Goal: Information Seeking & Learning: Check status

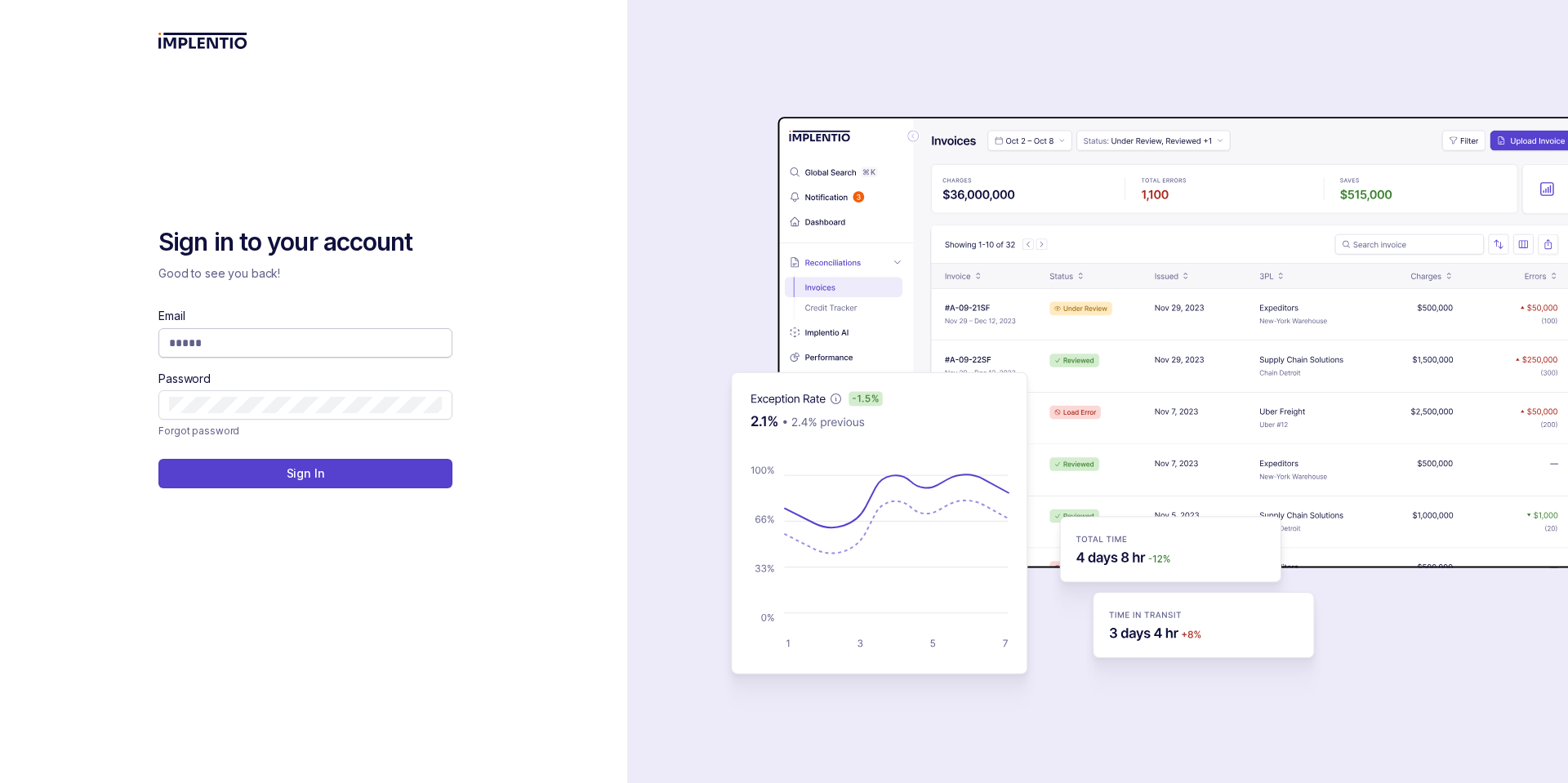
click at [331, 342] on input "Email" at bounding box center [306, 342] width 273 height 16
click at [305, 342] on input "Email" at bounding box center [306, 342] width 273 height 16
type input "**********"
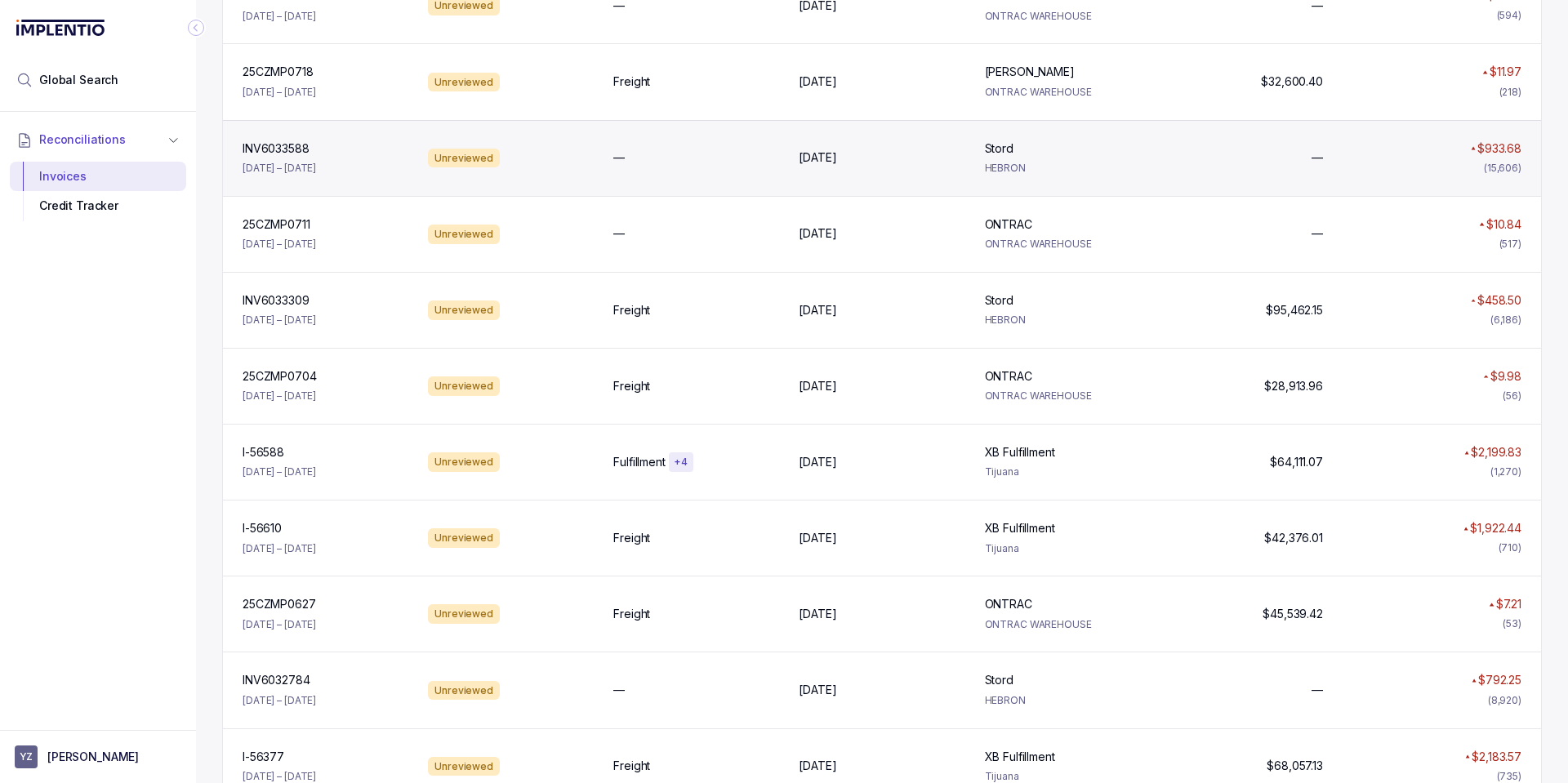
scroll to position [490, 0]
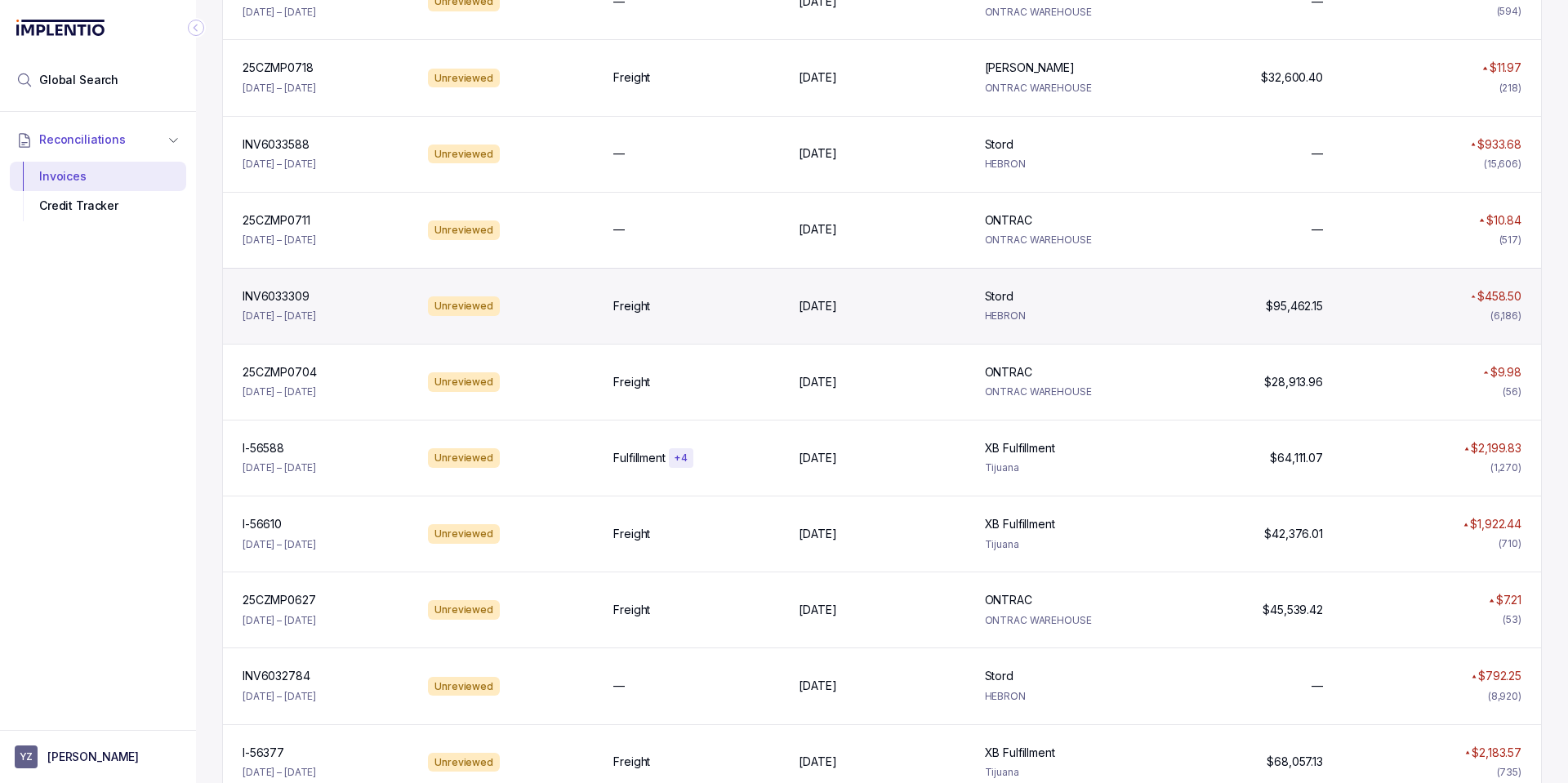
click at [715, 317] on div "INV6033309 INV6033309 [DATE] – [DATE] Unreviewed Freight [DATE] [DATE][GEOGRAPH…" at bounding box center [882, 305] width 1318 height 76
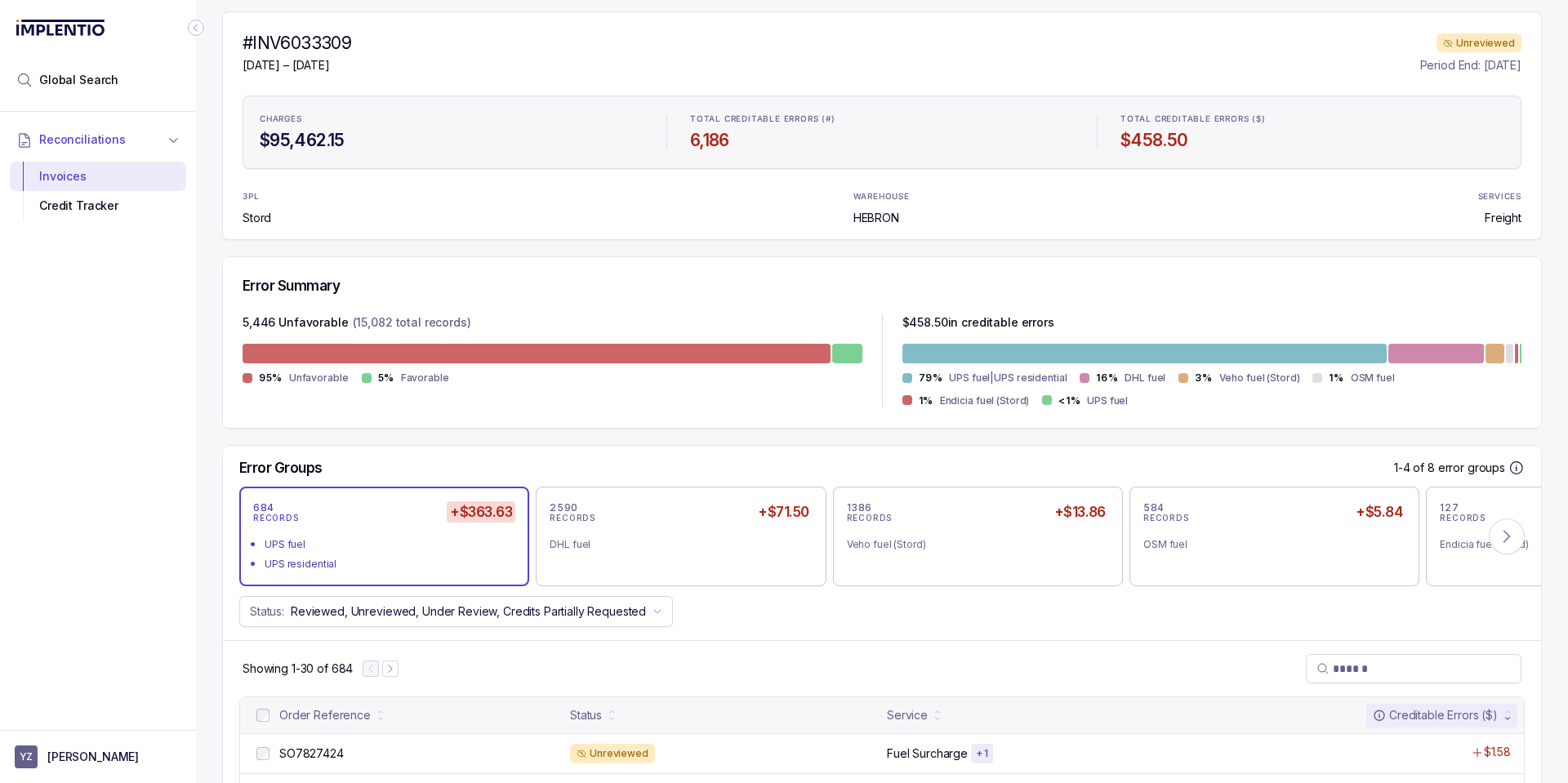
scroll to position [196, 0]
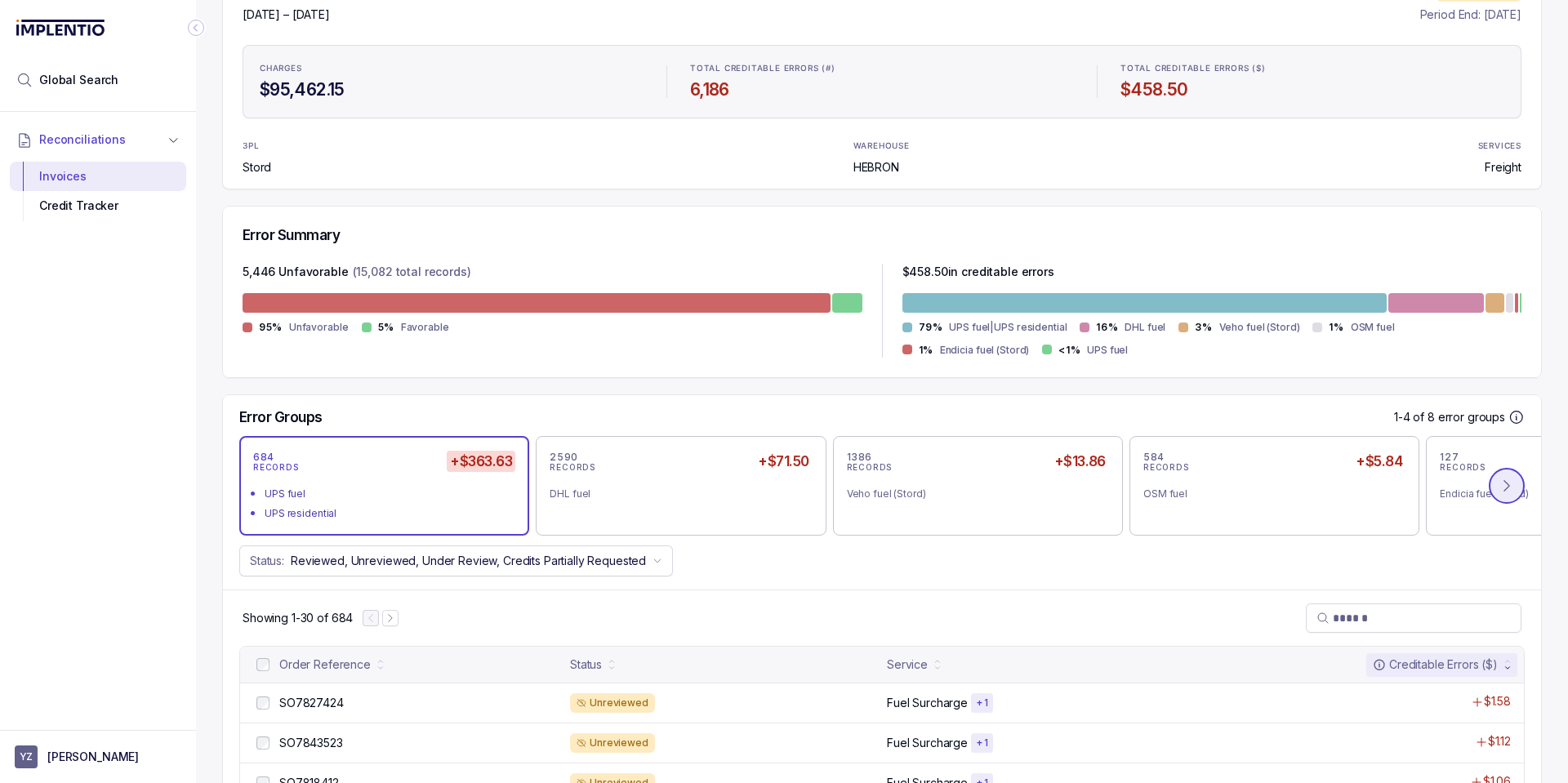
click at [1504, 491] on icon at bounding box center [1506, 486] width 4 height 11
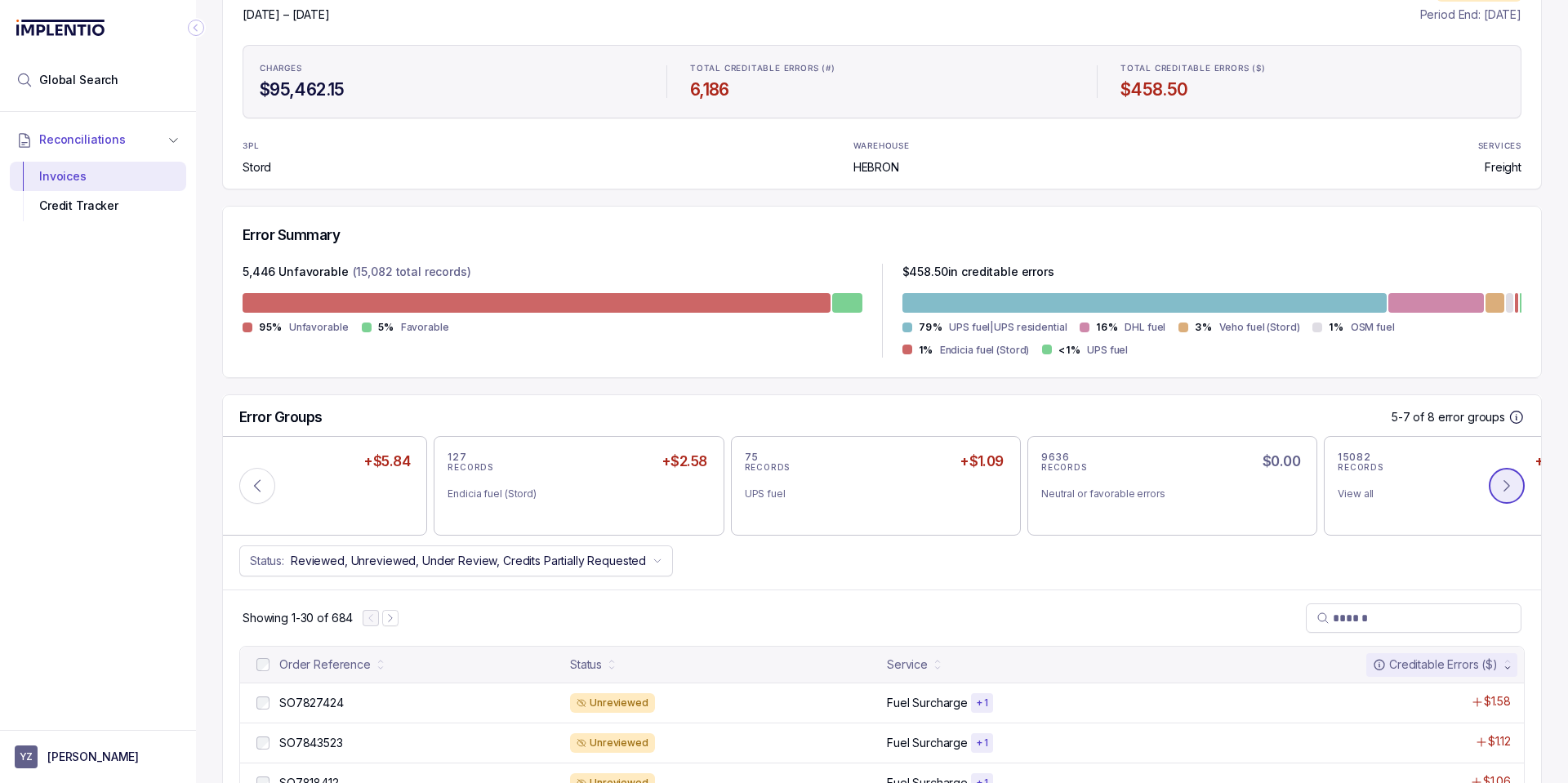
click at [1504, 491] on icon at bounding box center [1506, 486] width 4 height 11
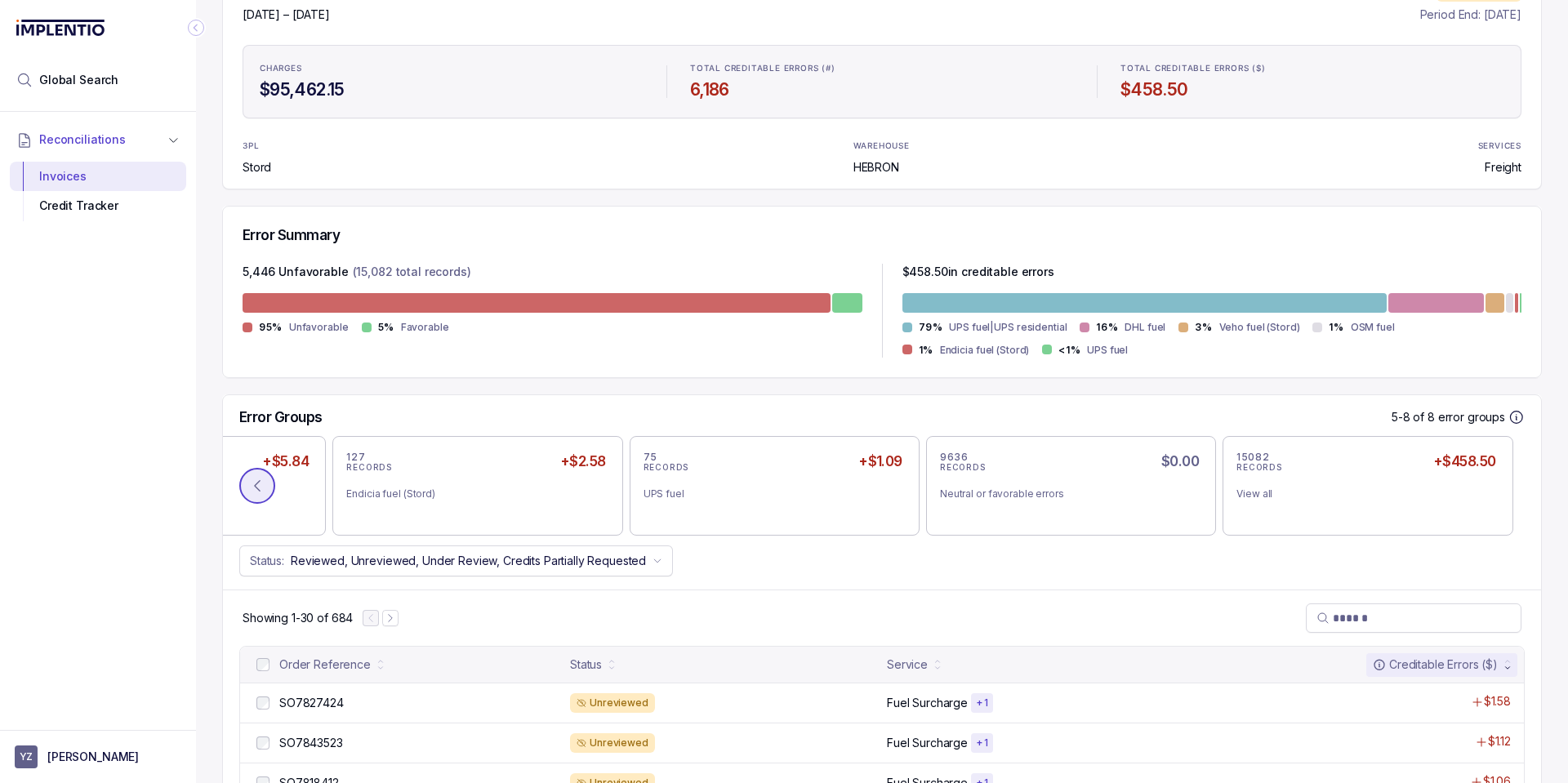
click at [253, 489] on icon at bounding box center [257, 486] width 16 height 16
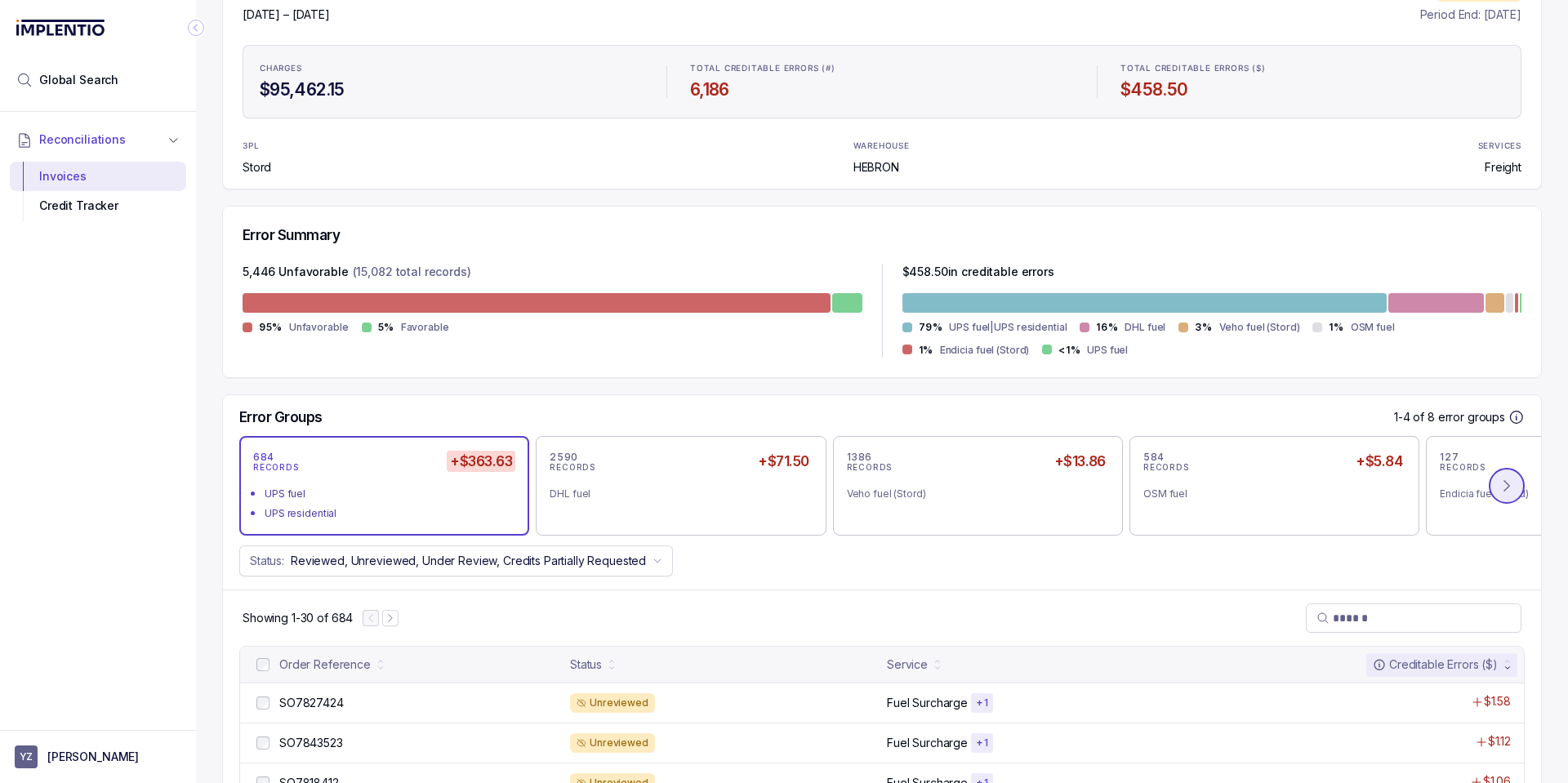
click at [1489, 498] on button at bounding box center [1506, 486] width 36 height 36
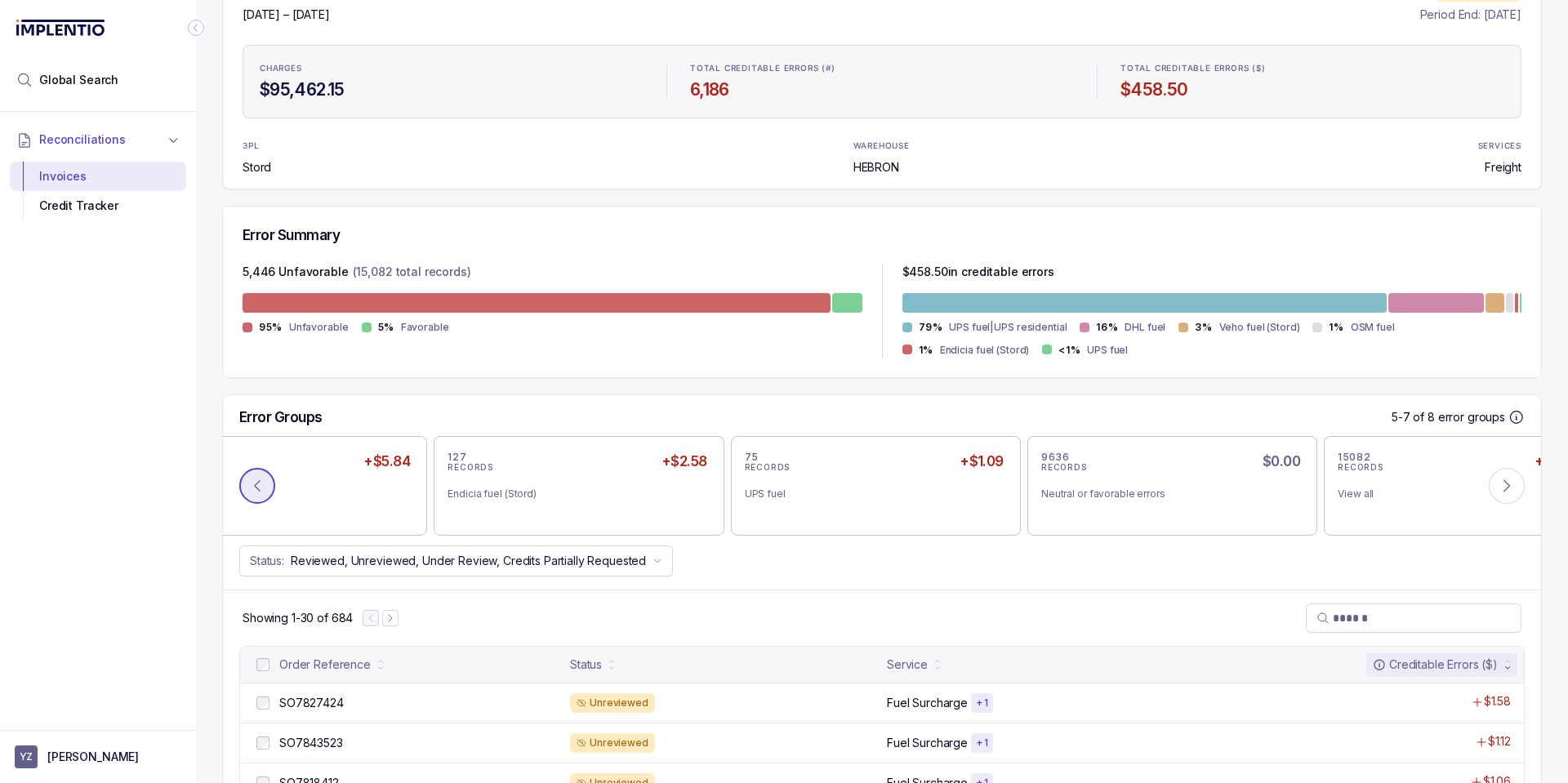
click at [262, 492] on icon at bounding box center [257, 486] width 16 height 16
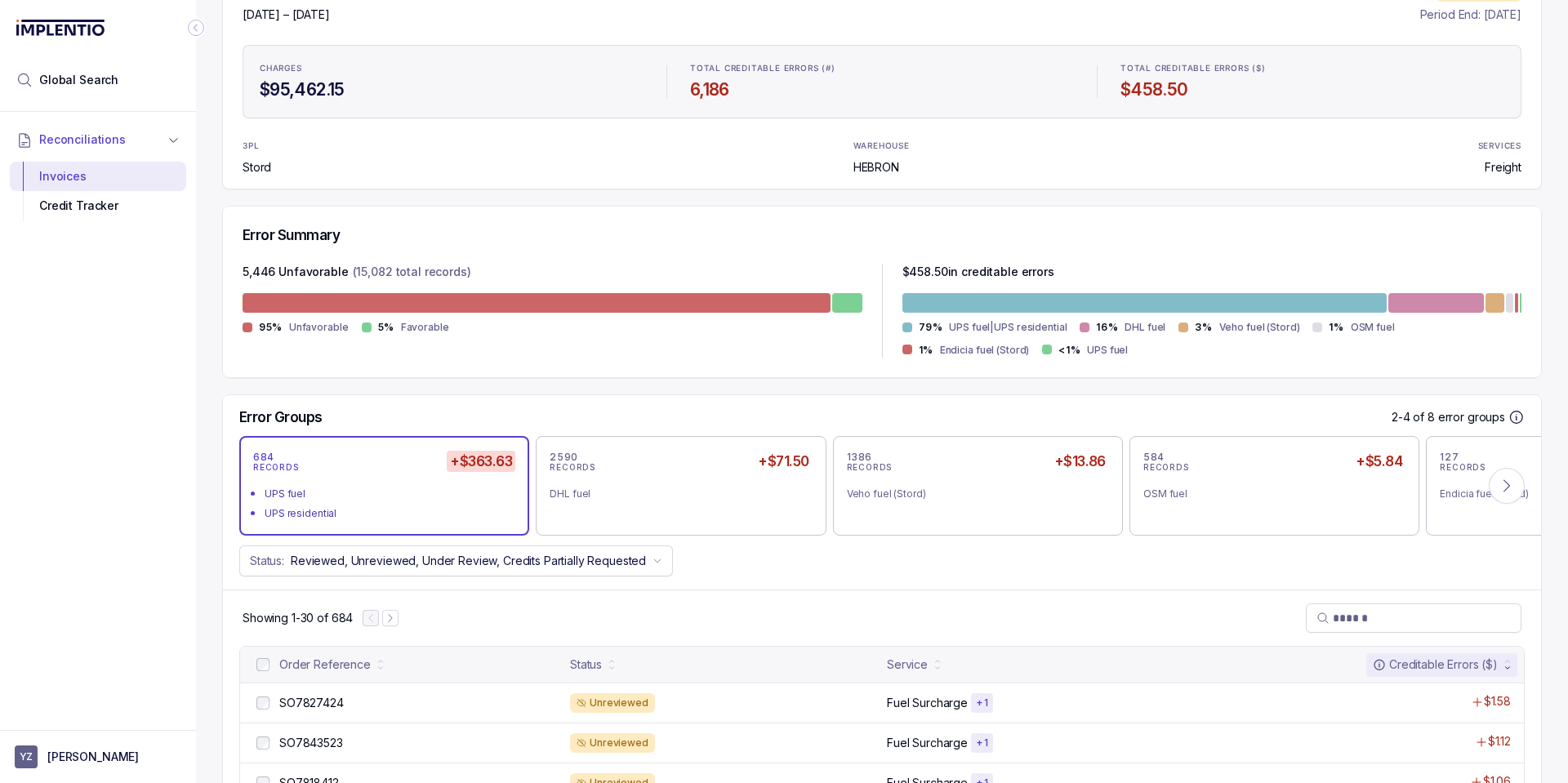
click at [445, 490] on div "UPS fuel" at bounding box center [389, 494] width 249 height 16
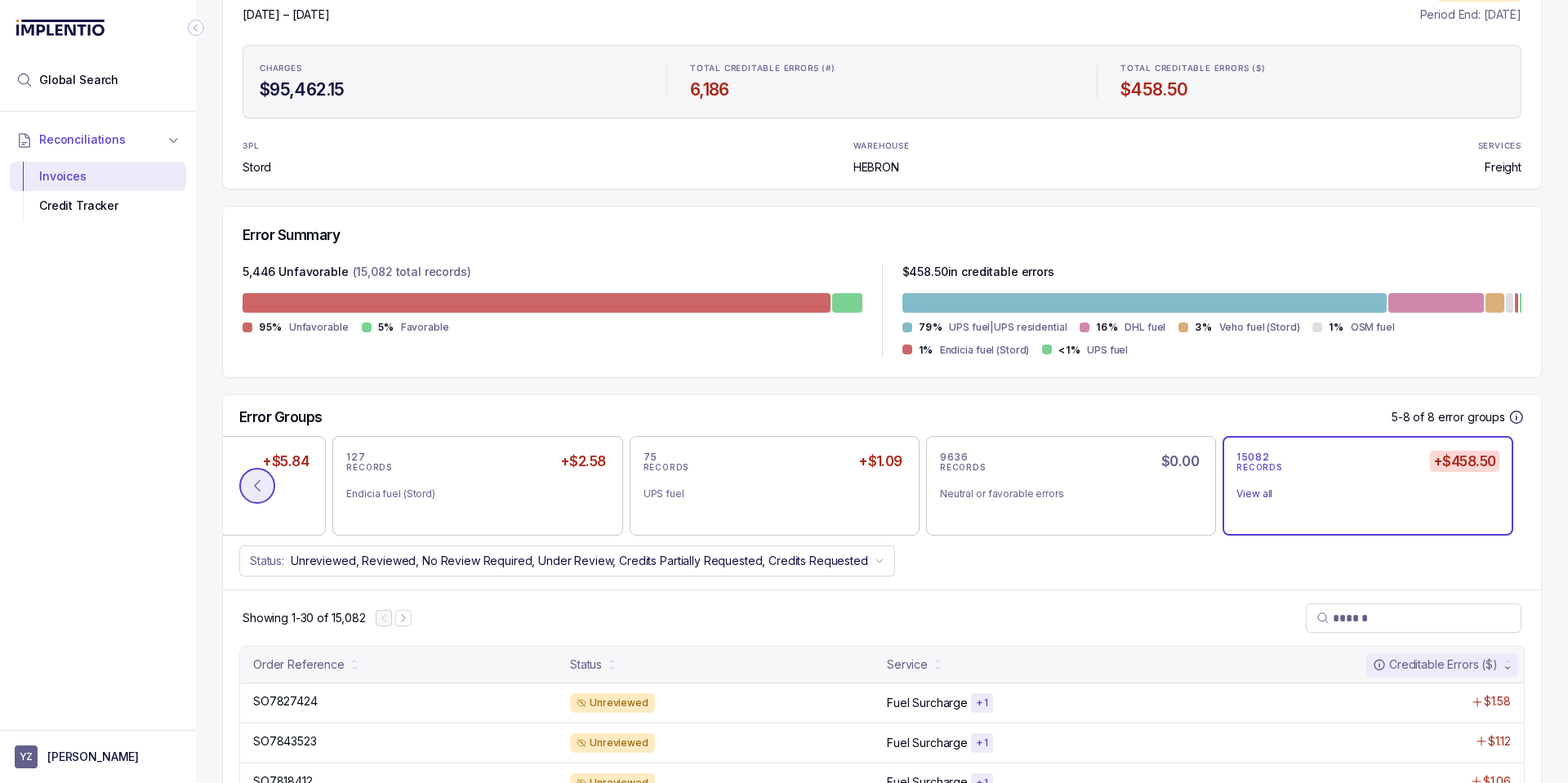
click at [268, 498] on button at bounding box center [257, 486] width 36 height 36
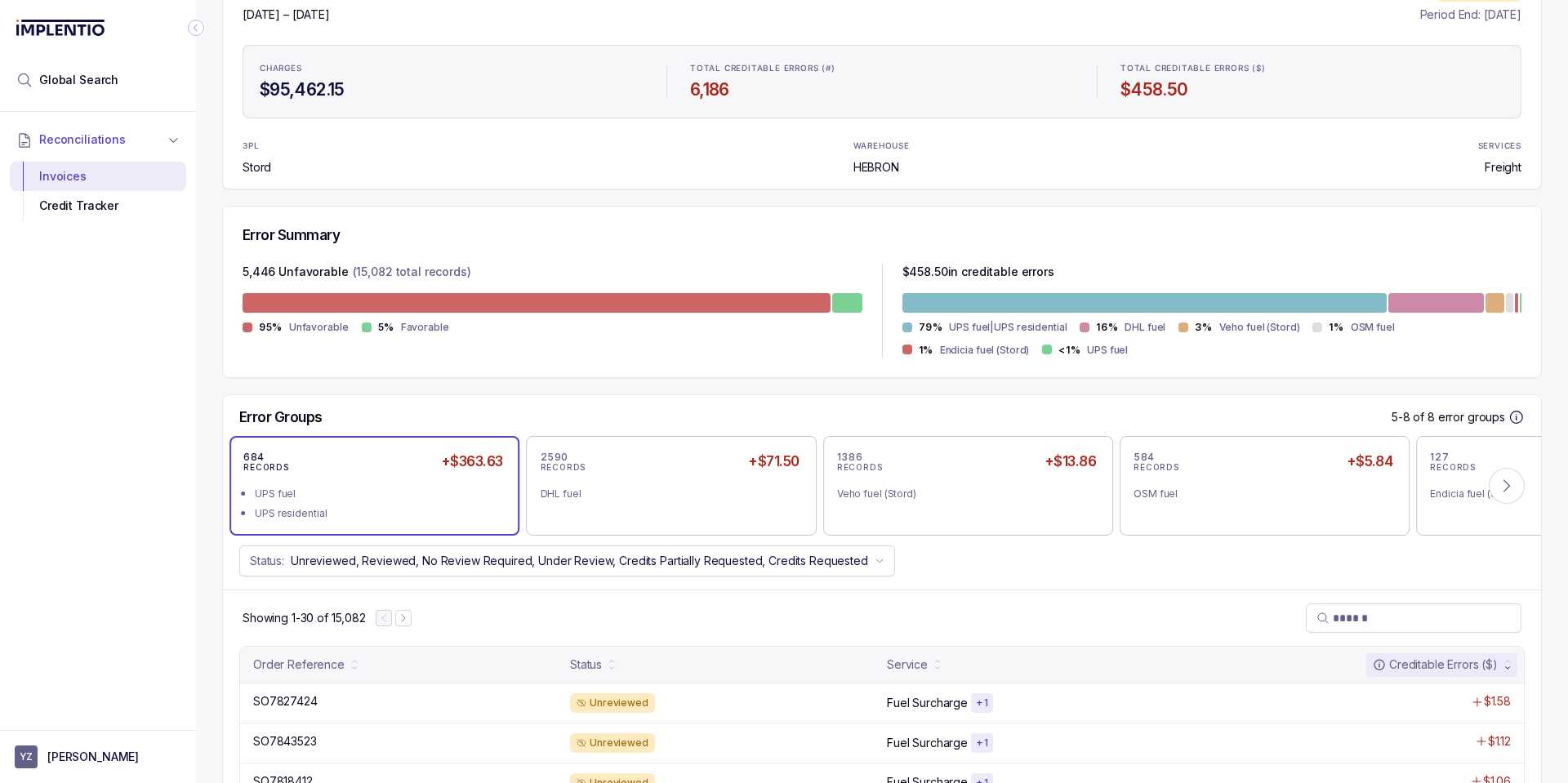
click at [429, 488] on div "UPS fuel" at bounding box center [379, 494] width 249 height 16
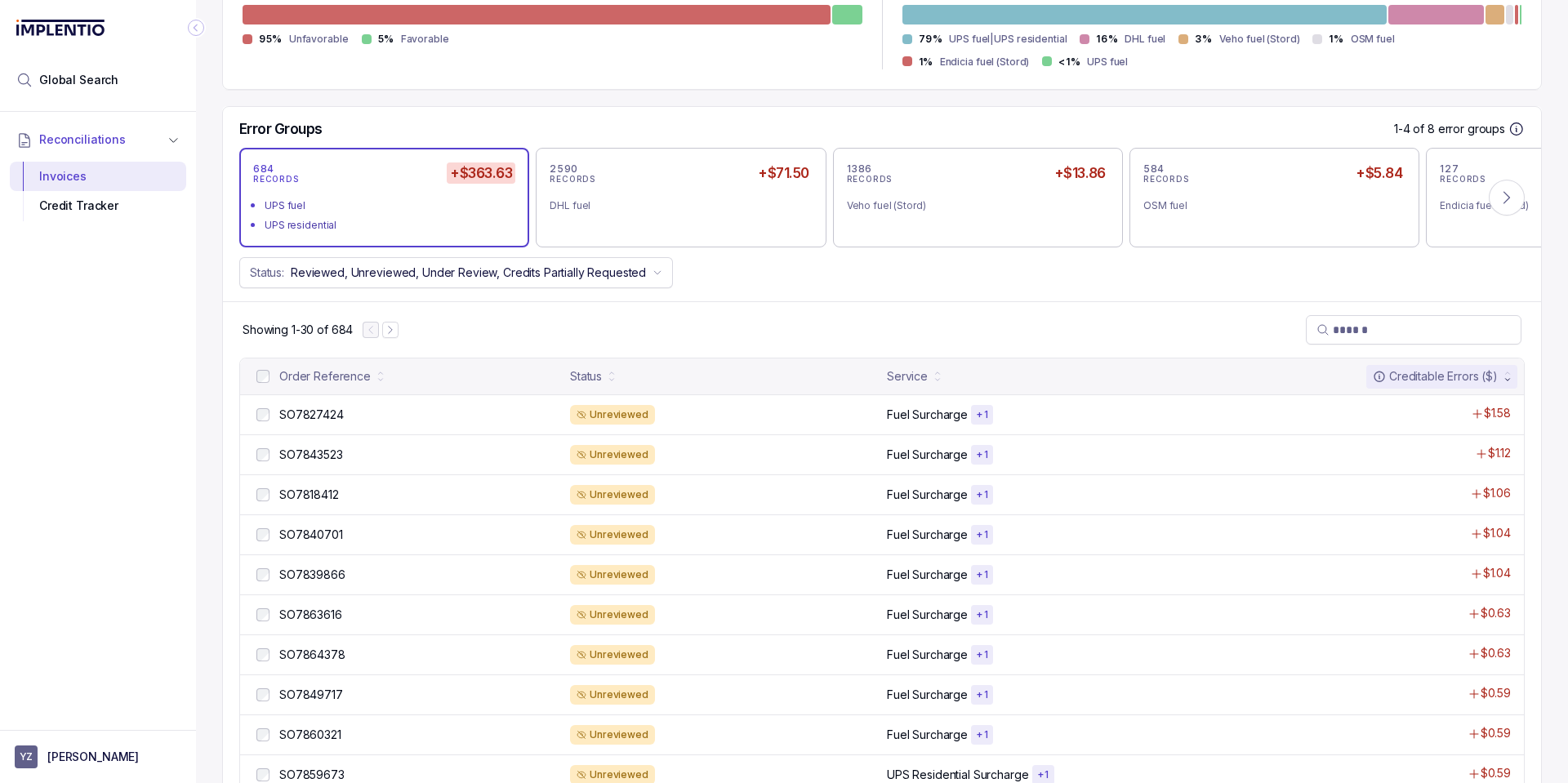
scroll to position [490, 0]
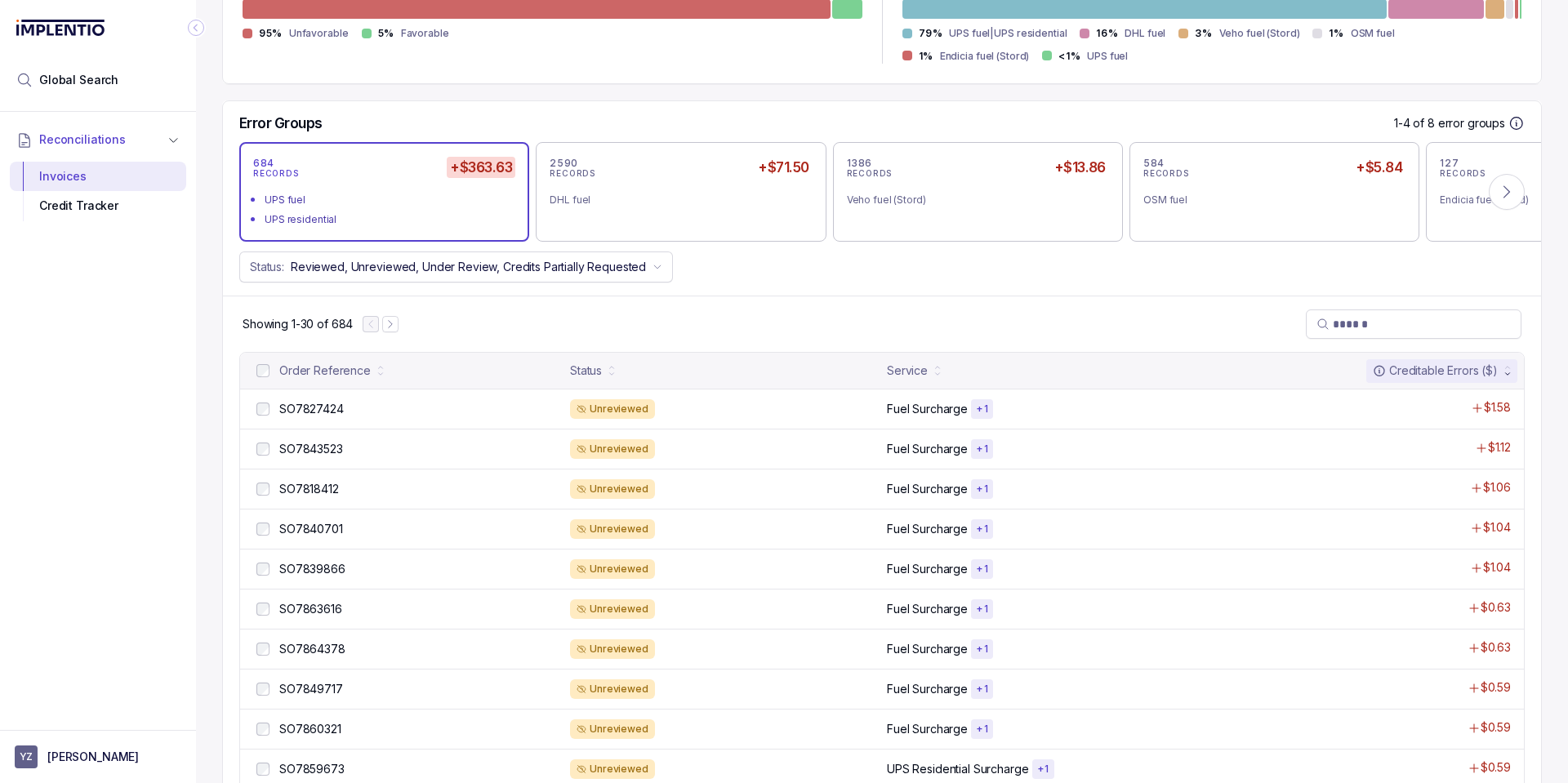
click at [451, 175] on h5 "+$363.63" at bounding box center [481, 168] width 69 height 21
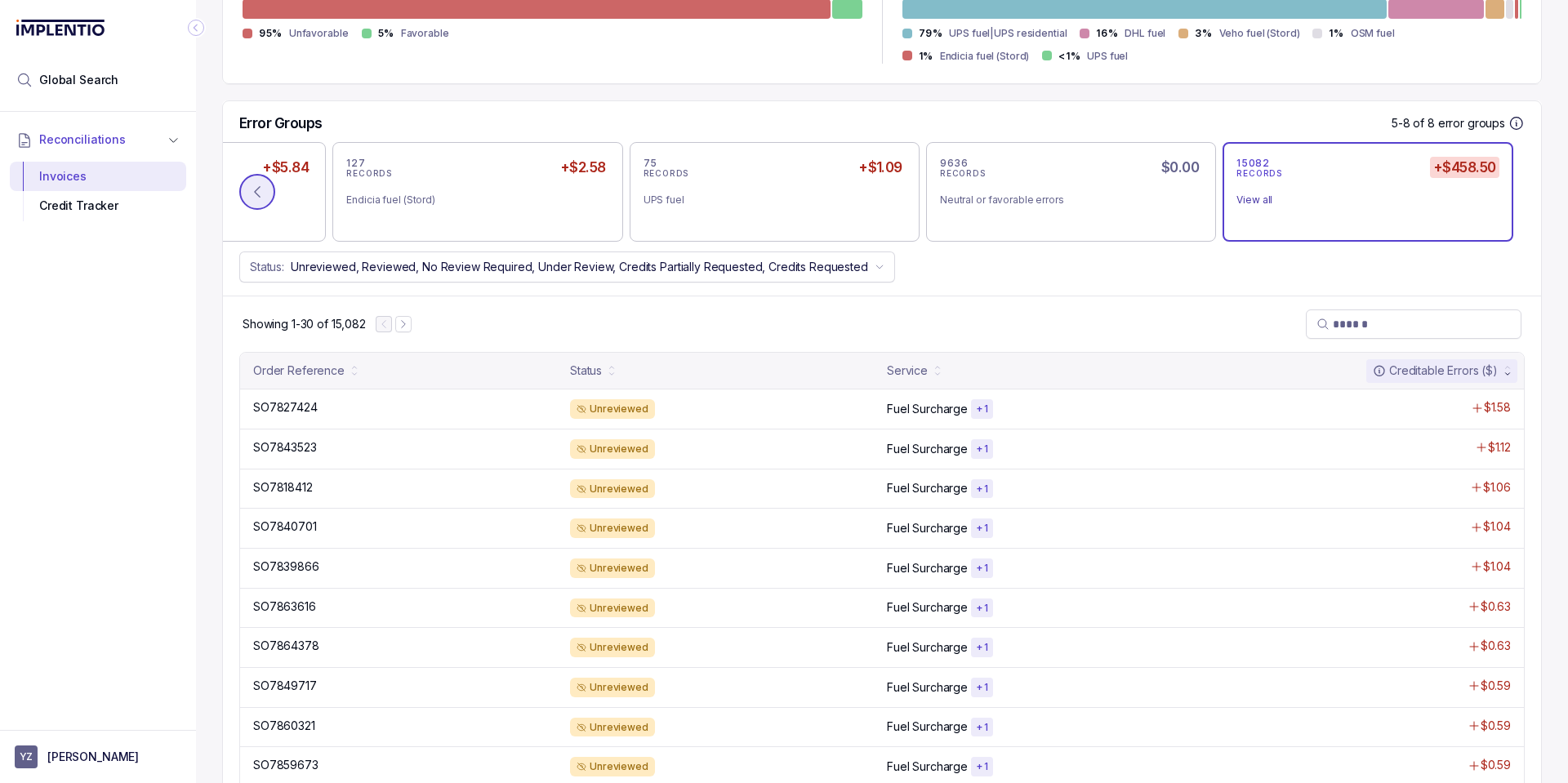
click at [258, 190] on icon at bounding box center [257, 192] width 16 height 16
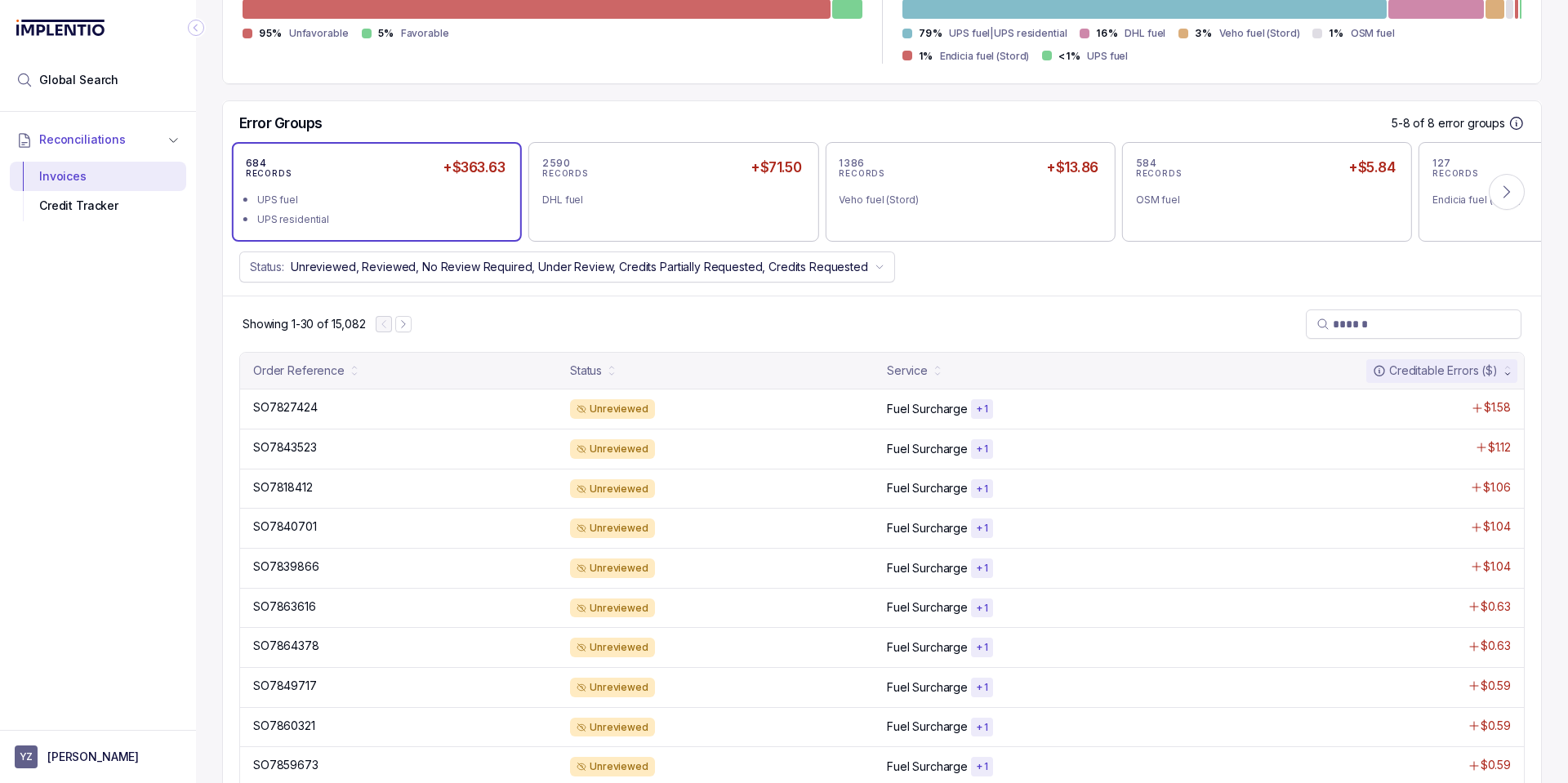
click at [424, 184] on div "684 RECORDS +$363.63 UPS fuel UPS residential" at bounding box center [377, 192] width 262 height 72
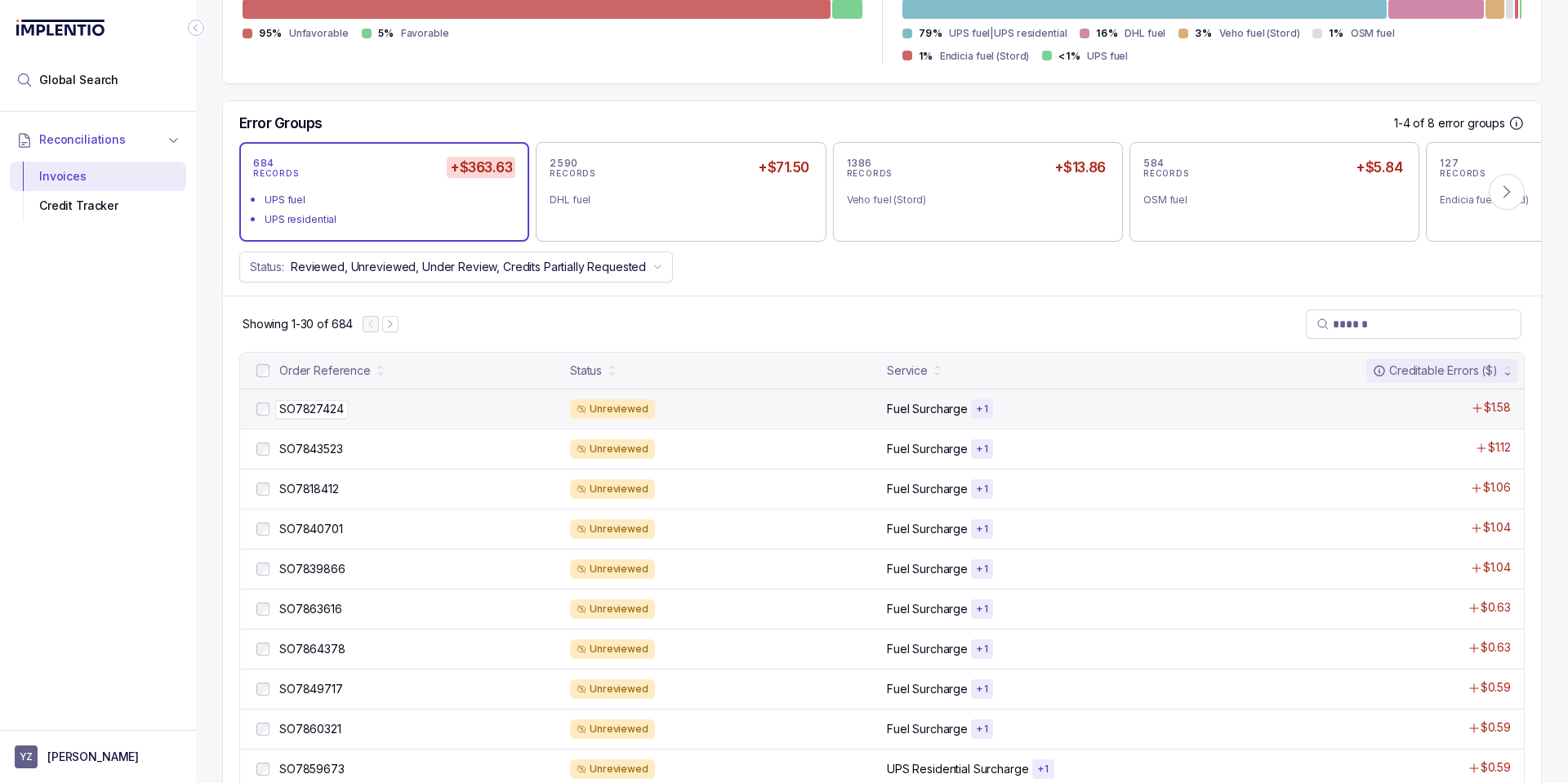
click at [384, 411] on div "SO7827424 SO7827424" at bounding box center [419, 409] width 281 height 16
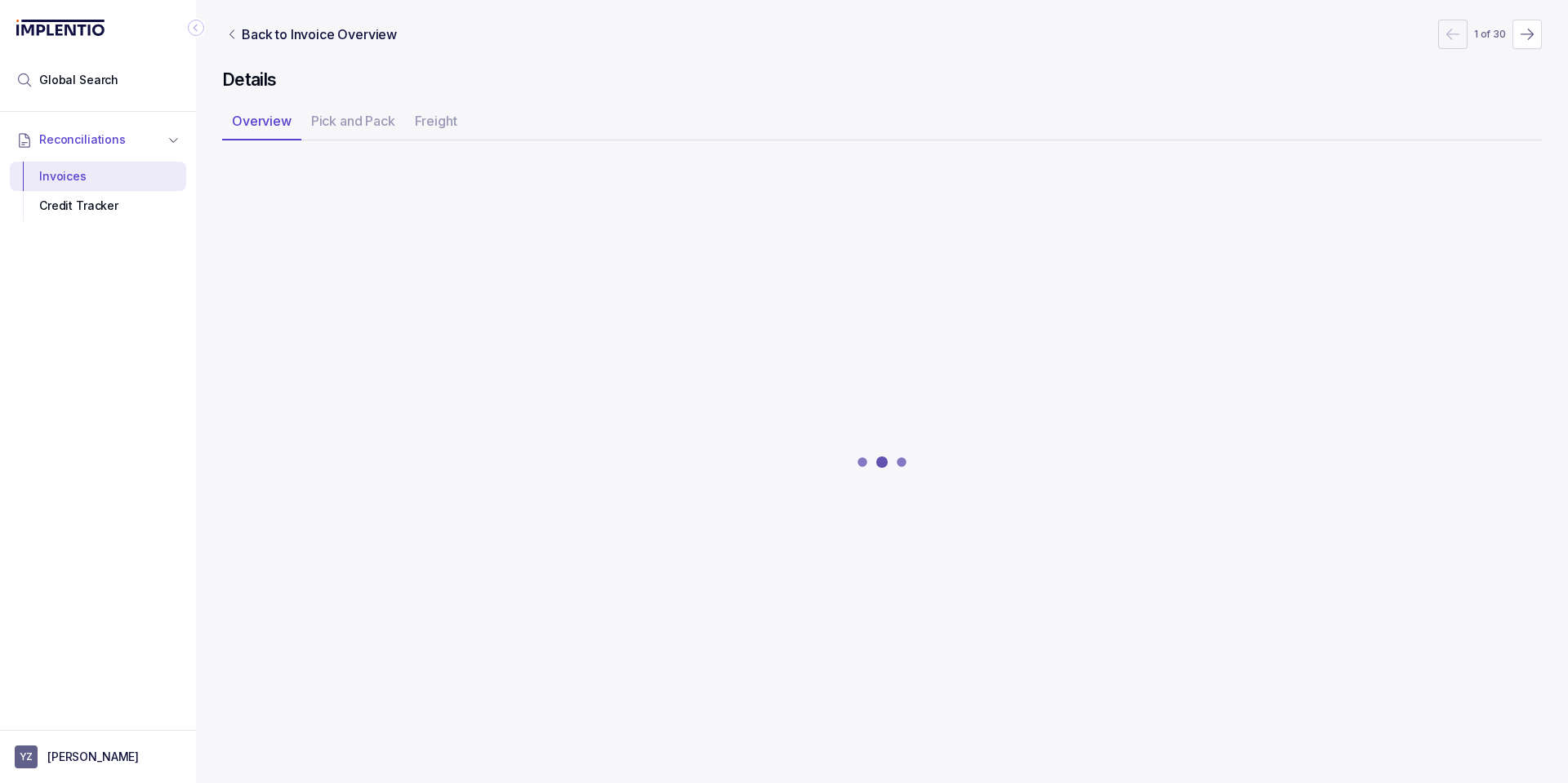
click at [772, 187] on div at bounding box center [881, 463] width 1319 height 612
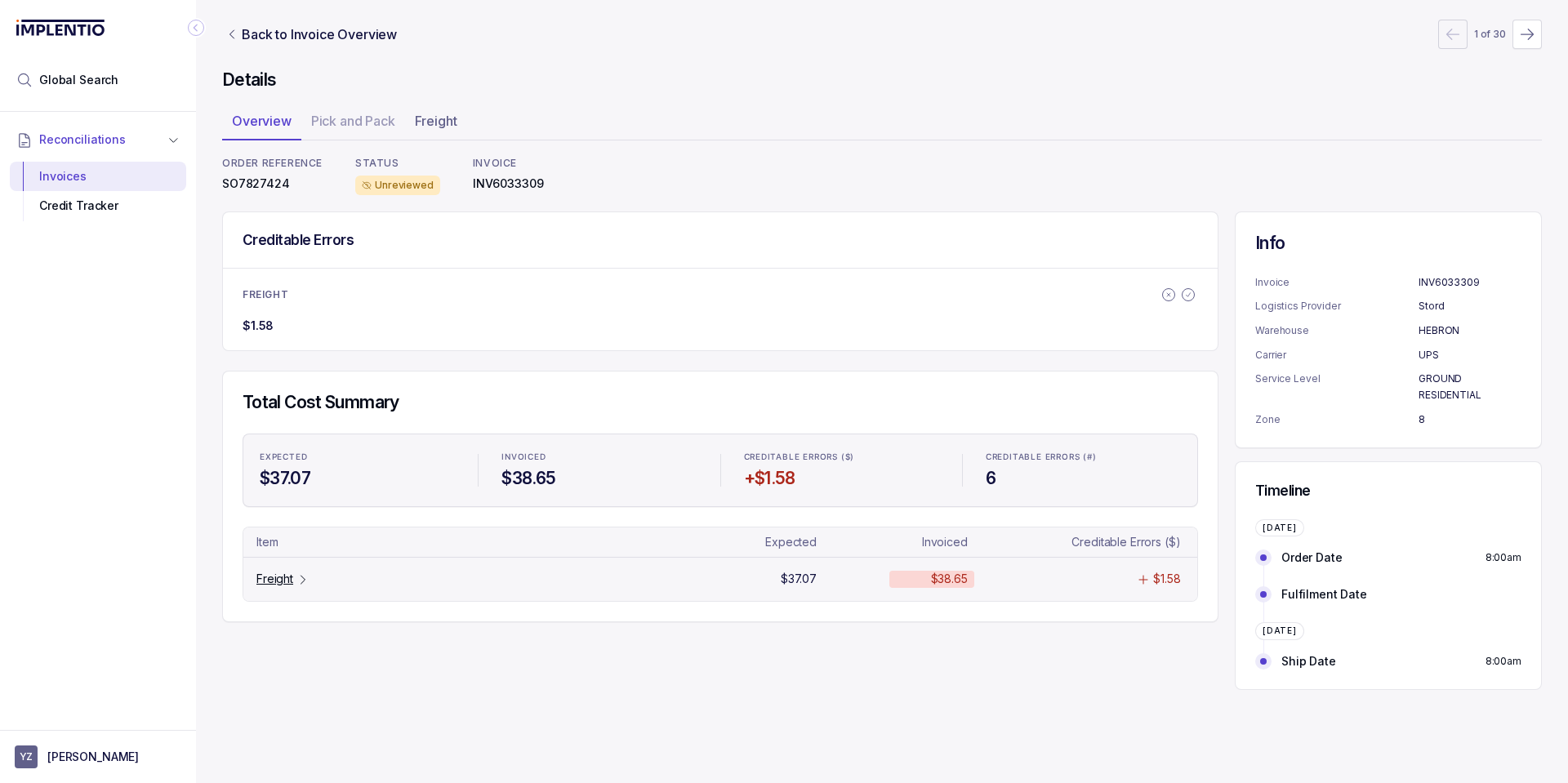
click at [285, 575] on p "Freight" at bounding box center [274, 579] width 37 height 16
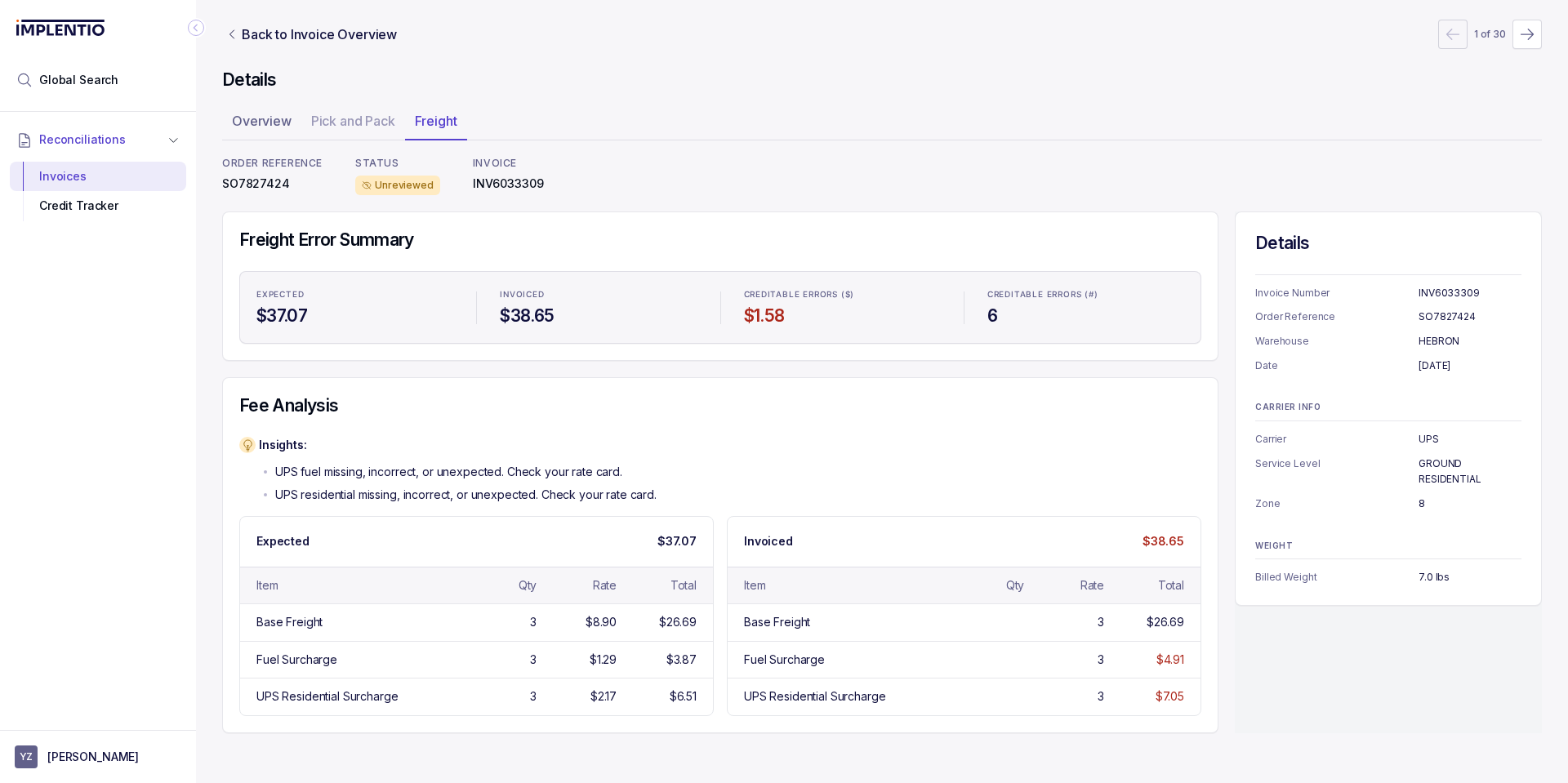
click at [1096, 423] on div "Fee Analysis Insights: UPS fuel missing, incorrect, or unexpected. Check your r…" at bounding box center [720, 555] width 996 height 355
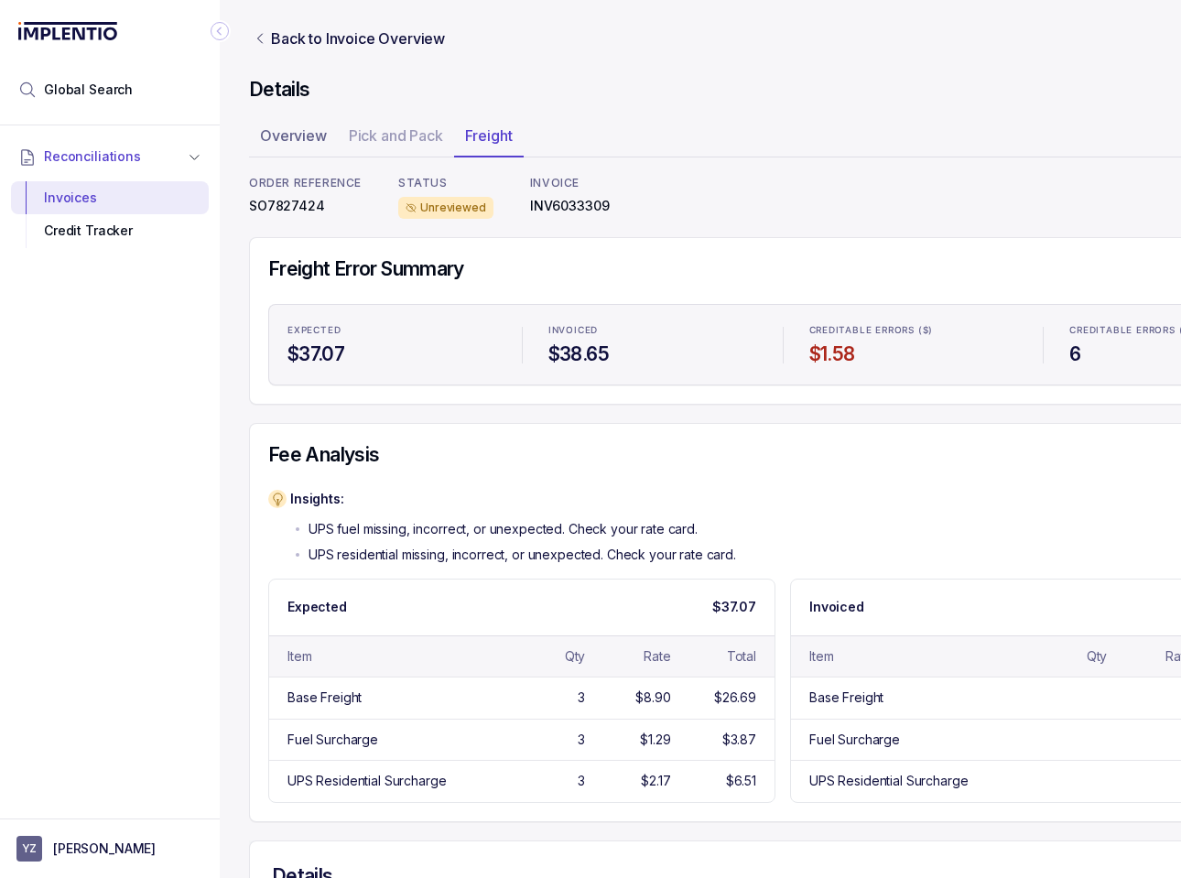
click at [281, 202] on p "SO7827424" at bounding box center [305, 206] width 113 height 18
copy p "SO7827424"
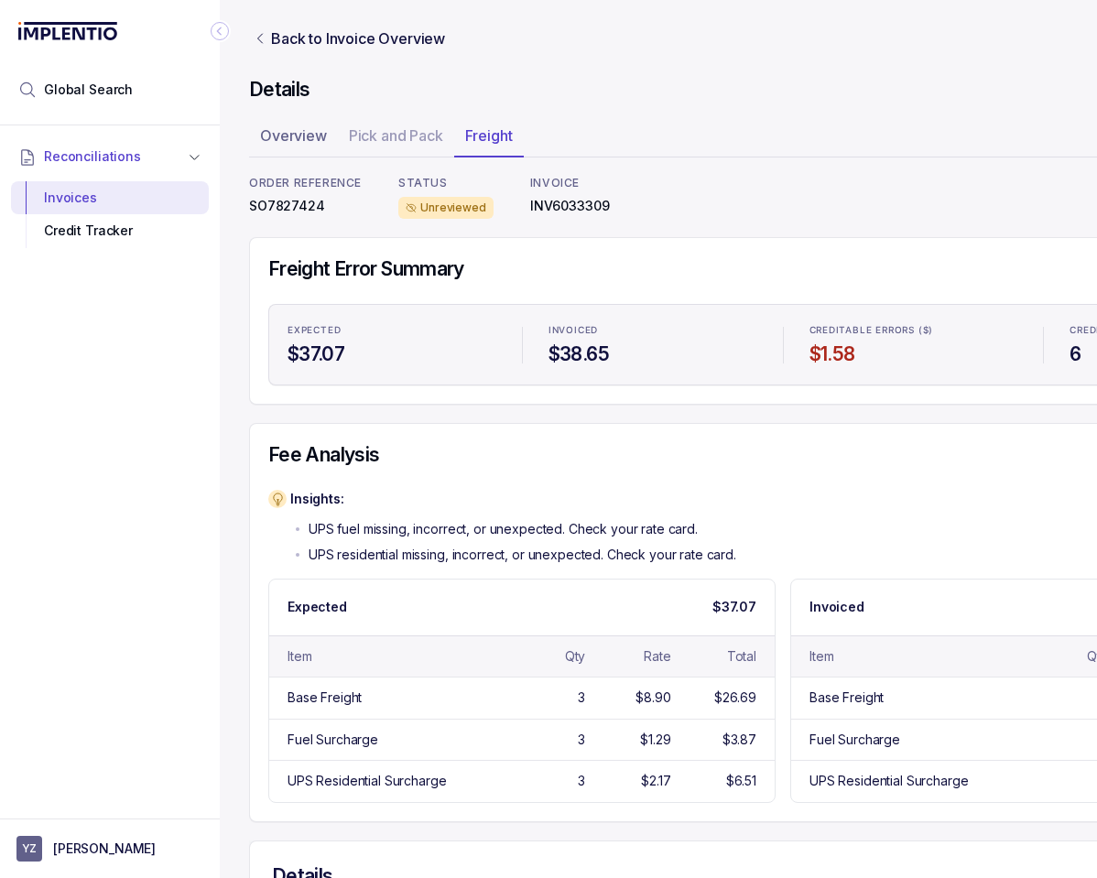
click at [990, 594] on div "Invoiced $38.65" at bounding box center [1043, 607] width 505 height 55
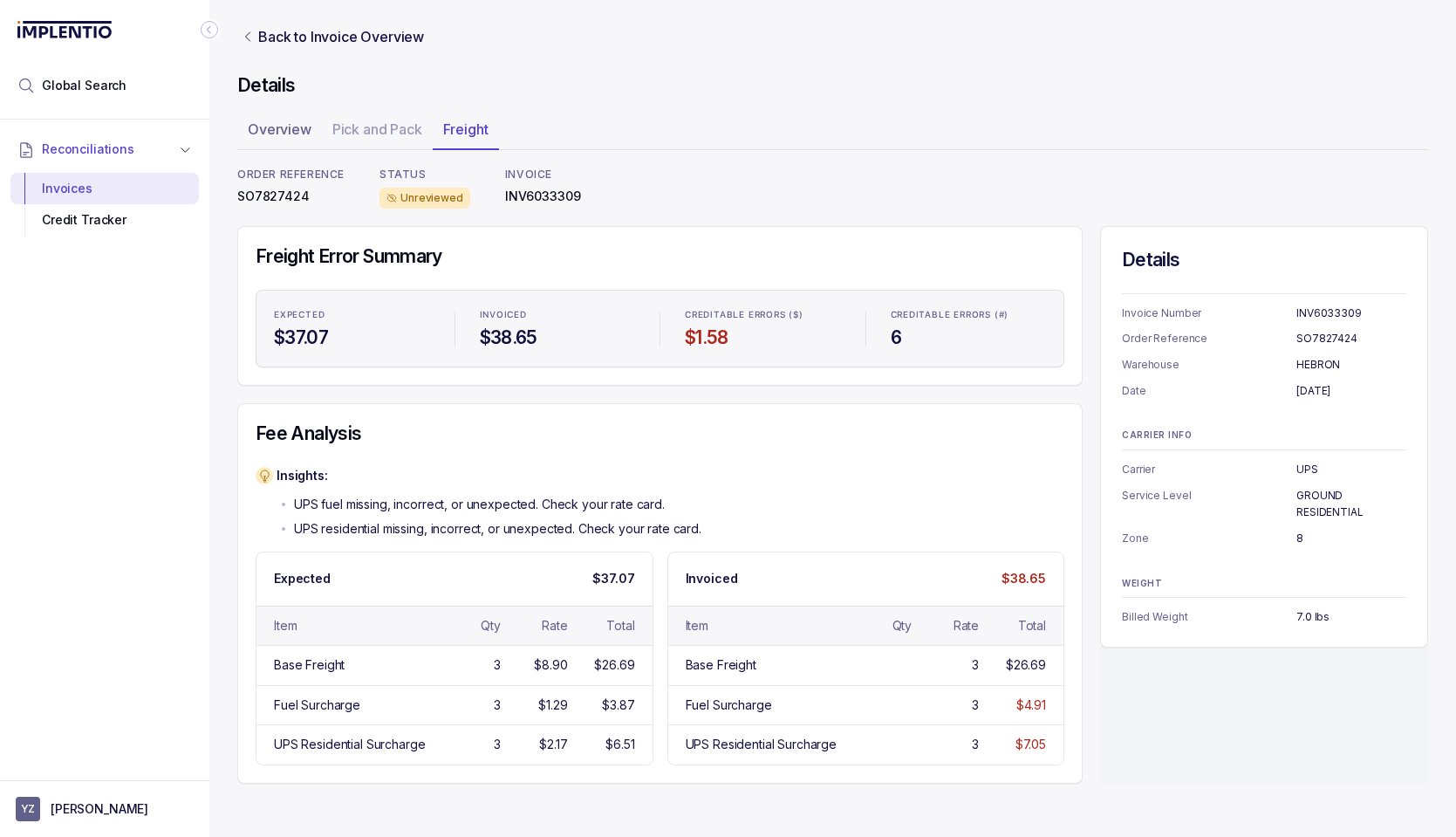
click at [1124, 707] on div "Details Invoice Number INV6033309 Order Reference SO7827424 Warehouse HEBRON Da…" at bounding box center [1264, 504] width 328 height 558
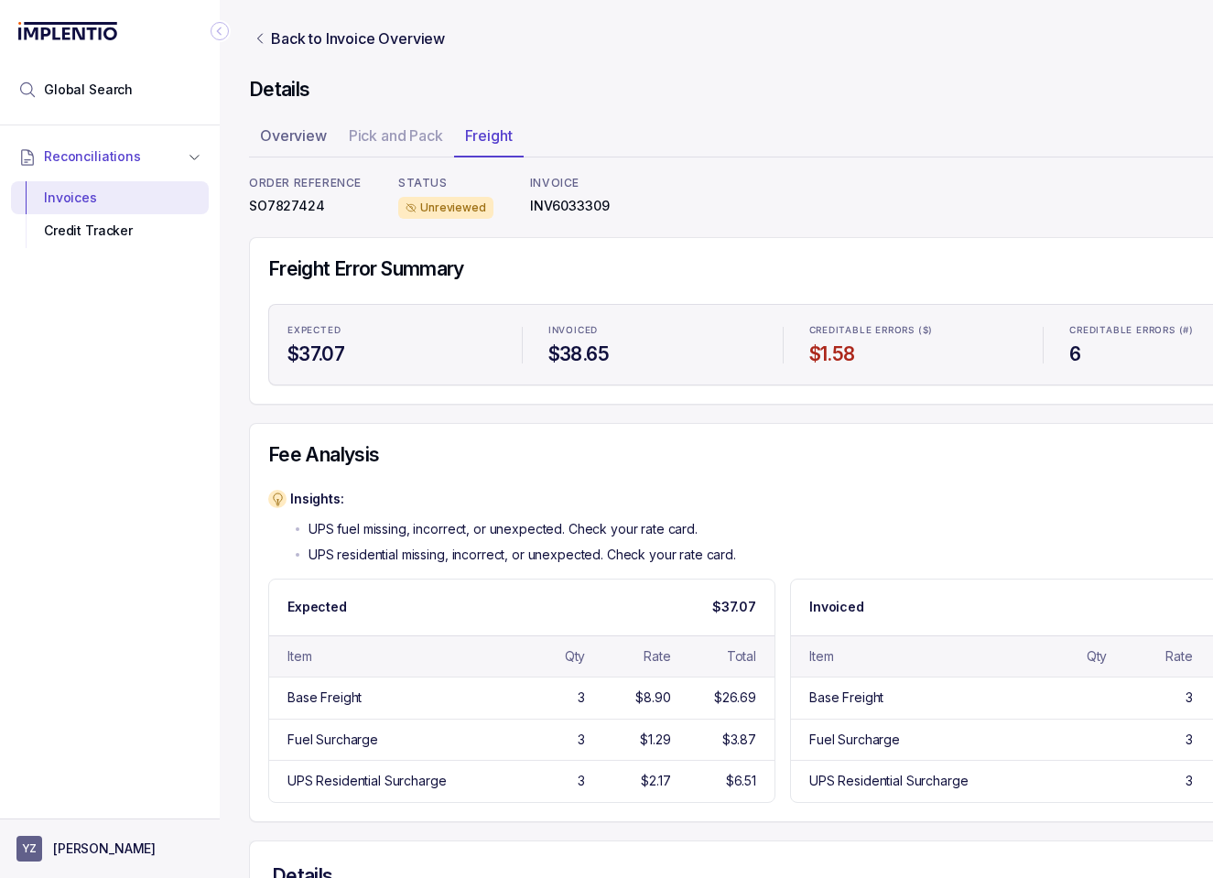
click at [110, 844] on p "[PERSON_NAME]" at bounding box center [104, 849] width 103 height 18
click at [106, 814] on p "Logout" at bounding box center [121, 809] width 152 height 18
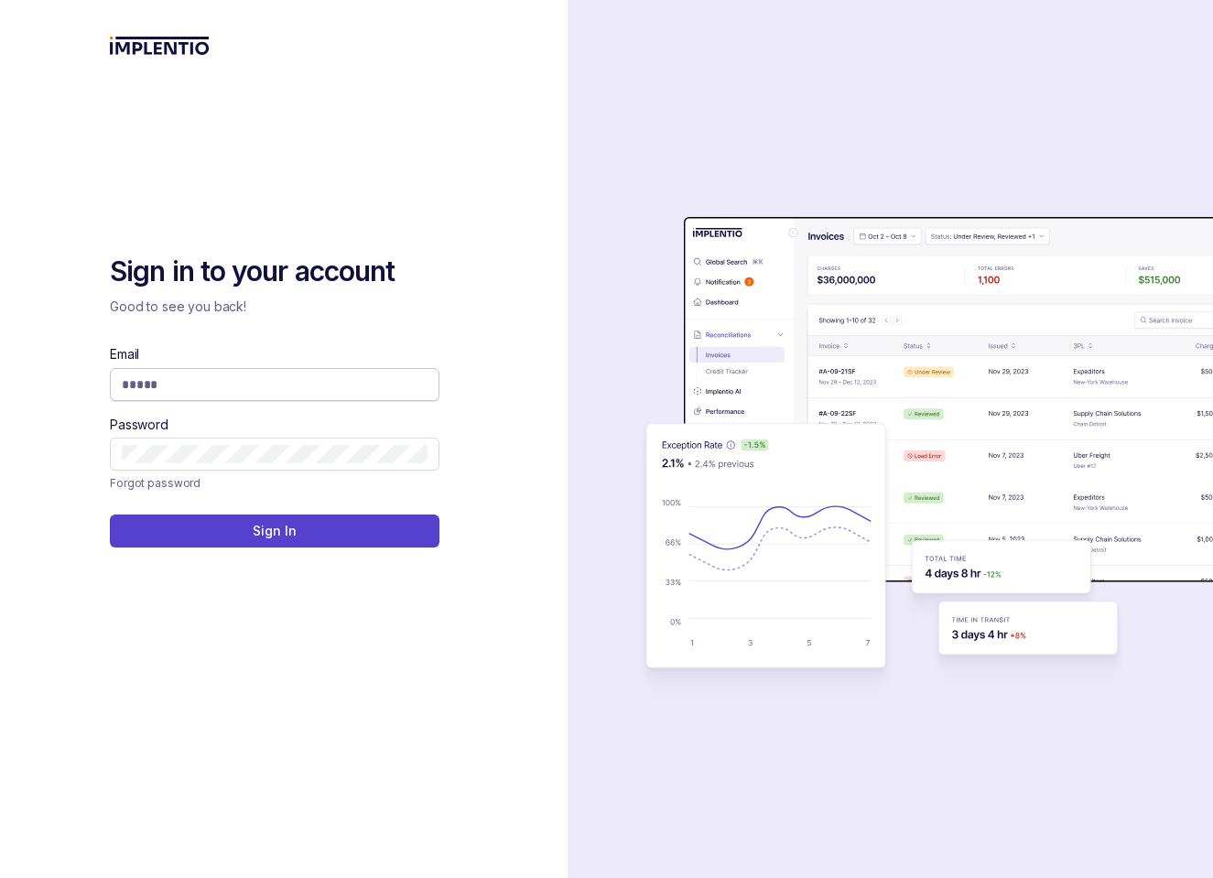
click at [200, 381] on input "Email" at bounding box center [275, 384] width 306 height 18
type input "**********"
